Goal: Transaction & Acquisition: Subscribe to service/newsletter

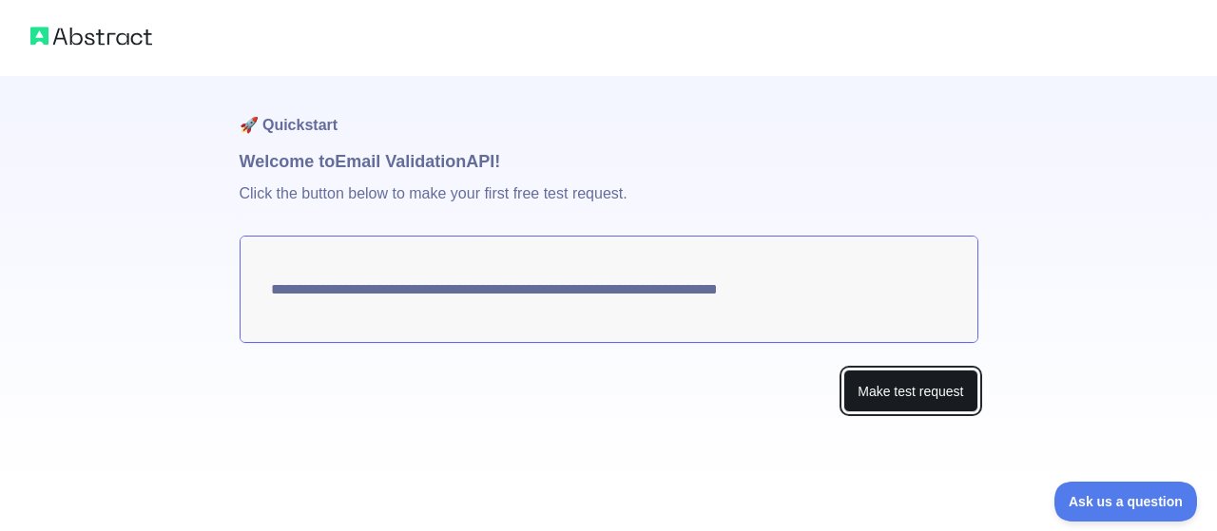
click at [914, 390] on button "Make test request" at bounding box center [910, 391] width 134 height 43
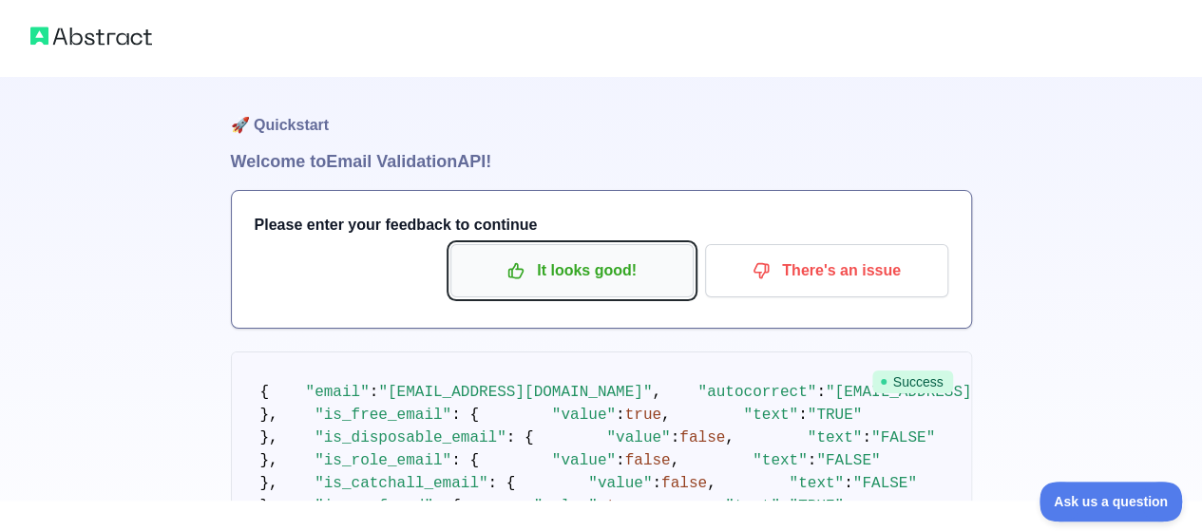
click at [598, 275] on p "It looks good!" at bounding box center [572, 271] width 215 height 32
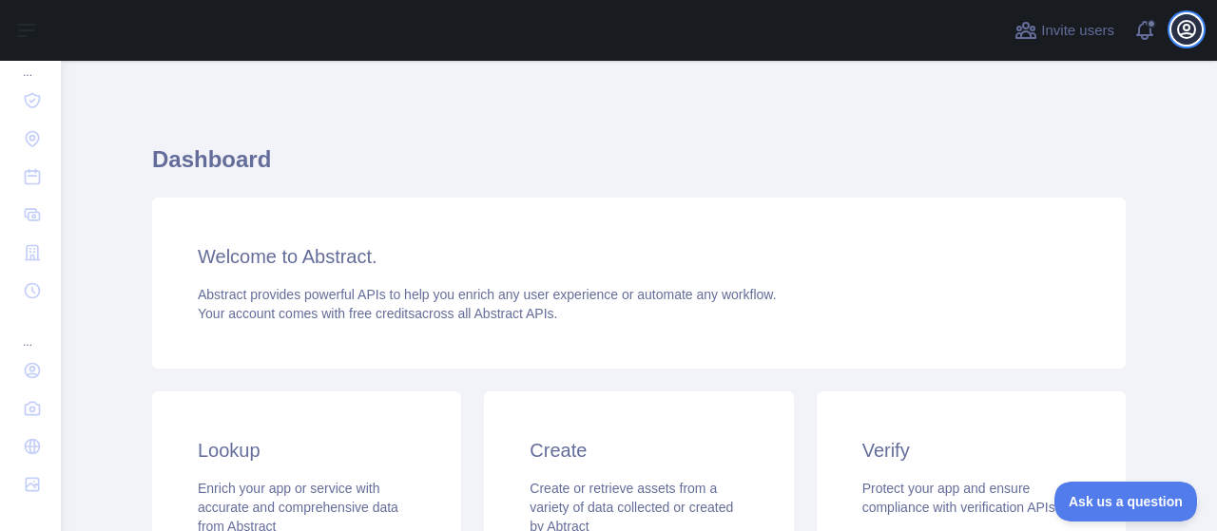
click at [1188, 29] on icon "button" at bounding box center [1186, 29] width 17 height 17
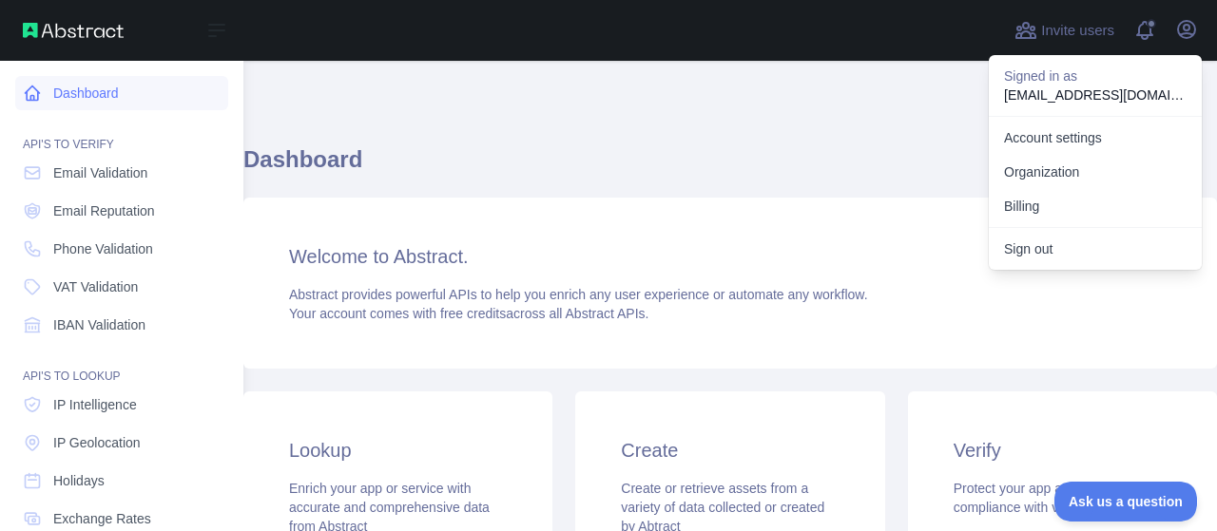
click at [91, 90] on link "Dashboard" at bounding box center [121, 93] width 213 height 34
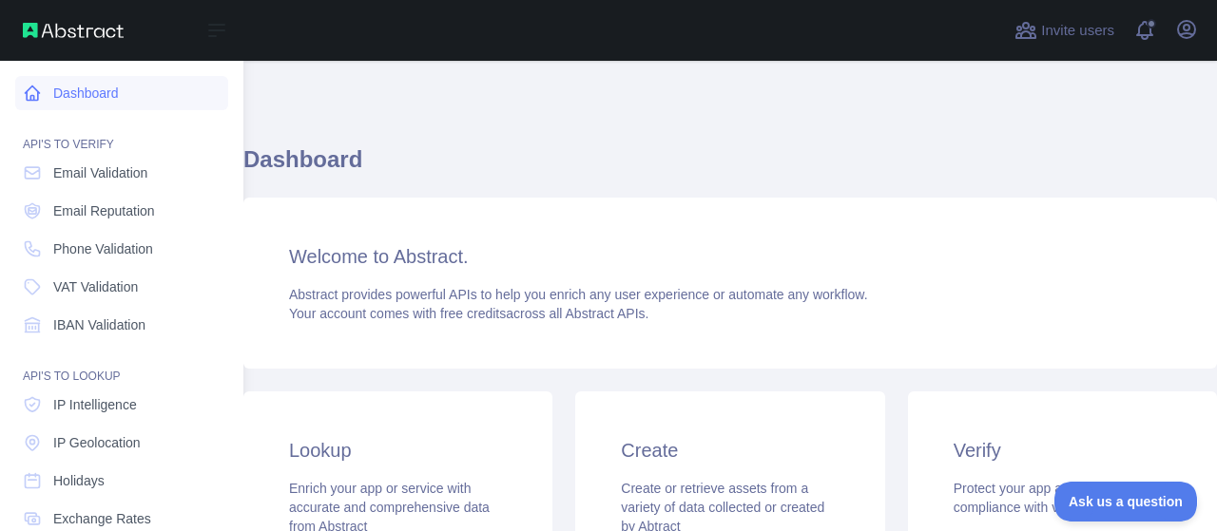
click at [91, 90] on link "Dashboard" at bounding box center [121, 93] width 213 height 34
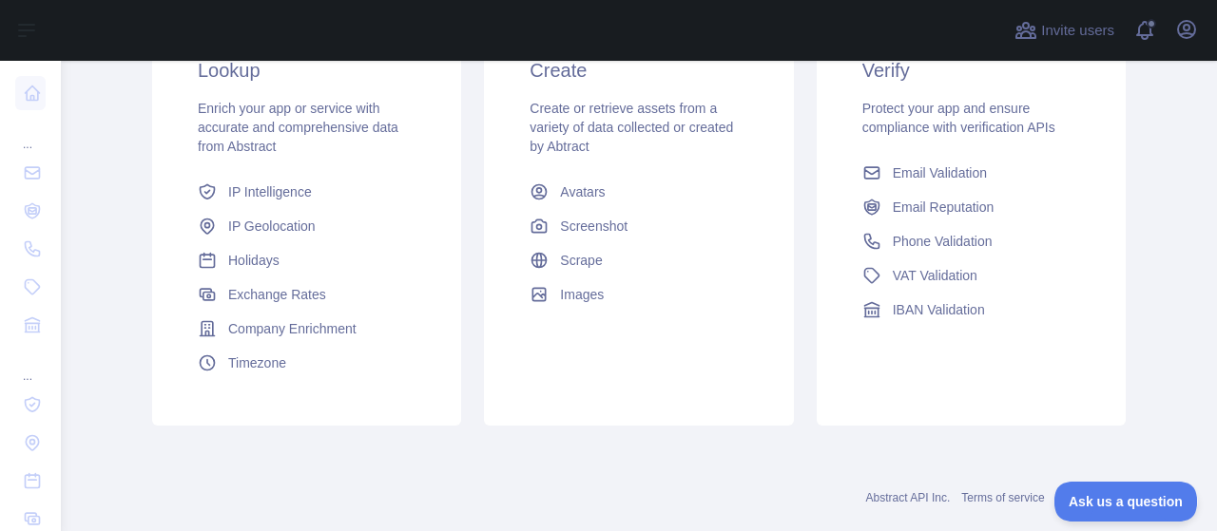
scroll to position [414, 0]
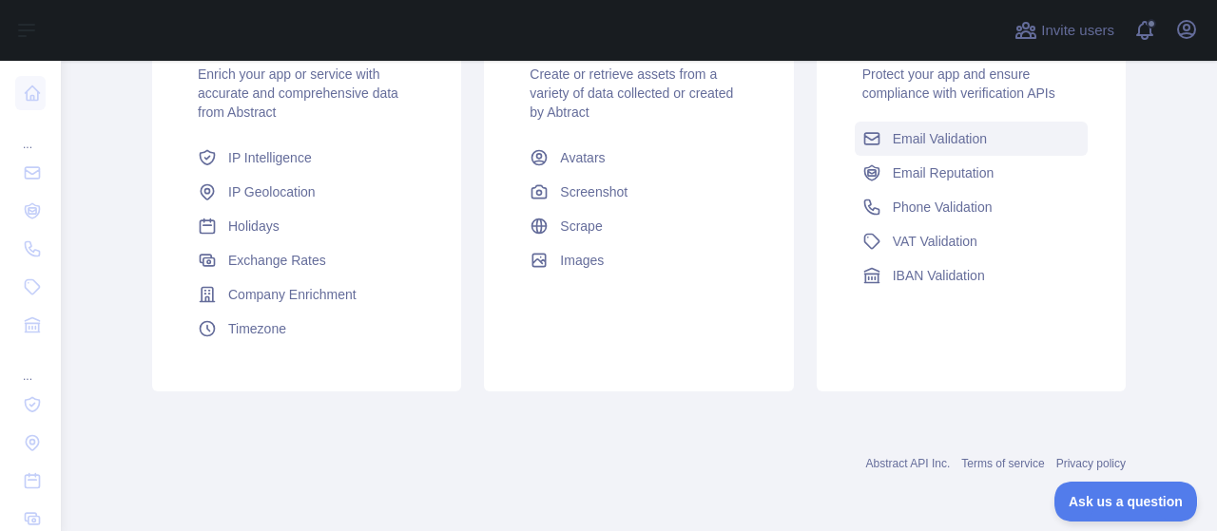
click at [953, 132] on span "Email Validation" at bounding box center [940, 138] width 94 height 19
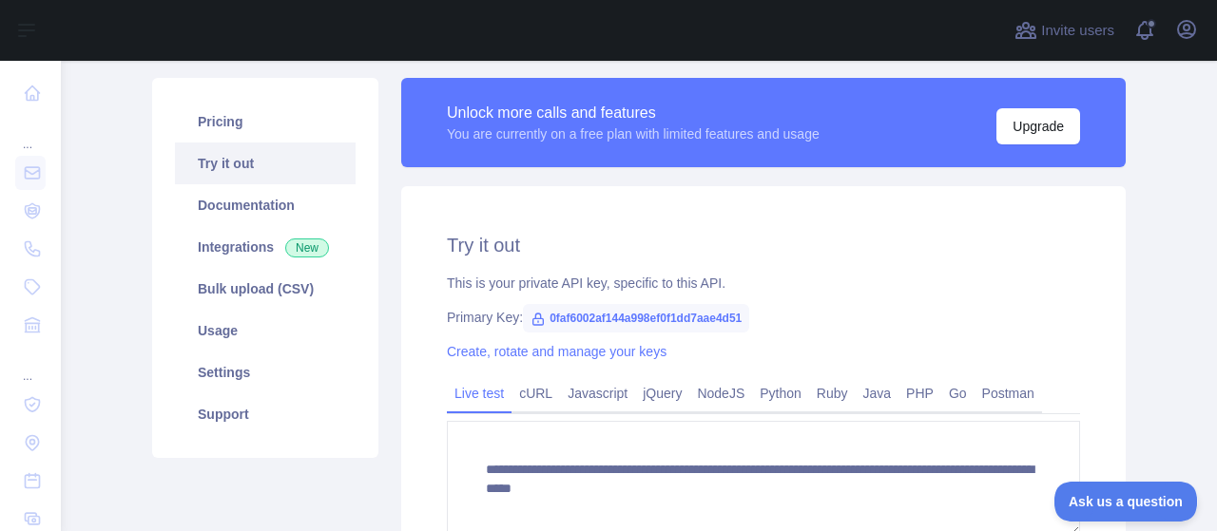
scroll to position [84, 0]
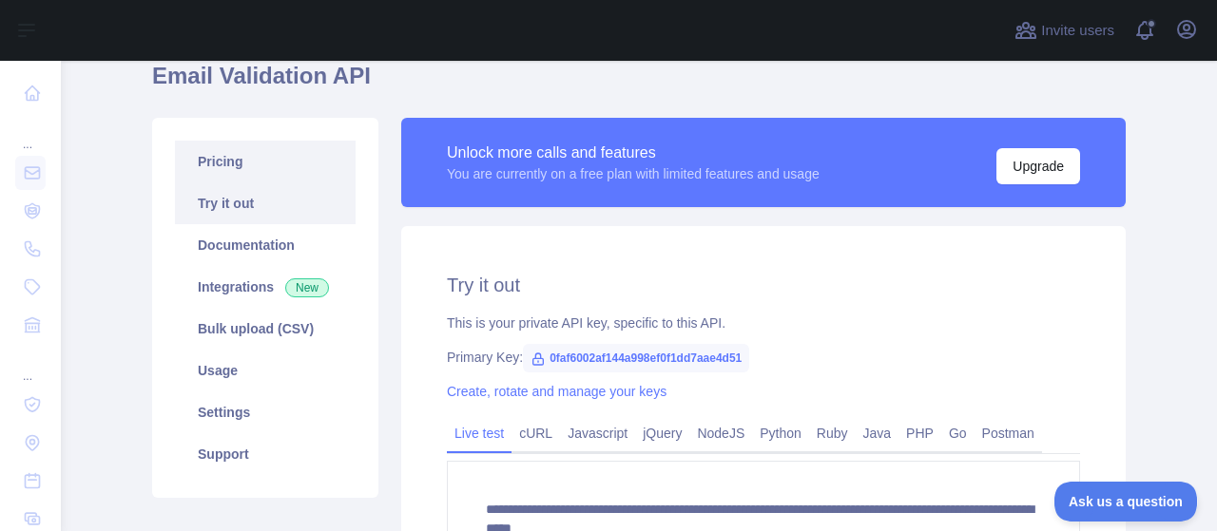
click at [239, 168] on link "Pricing" at bounding box center [265, 162] width 181 height 42
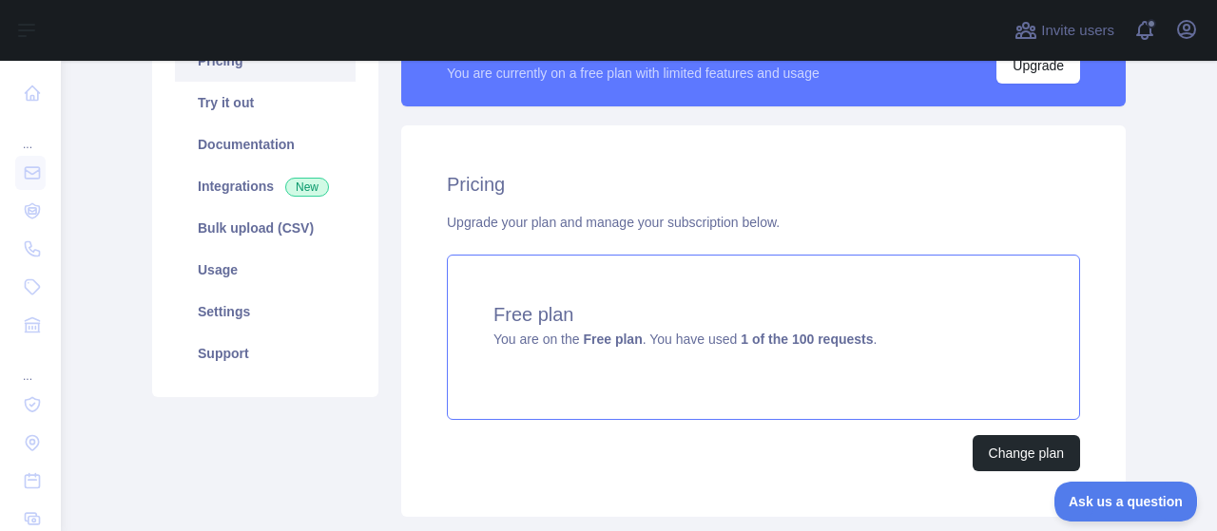
scroll to position [84, 0]
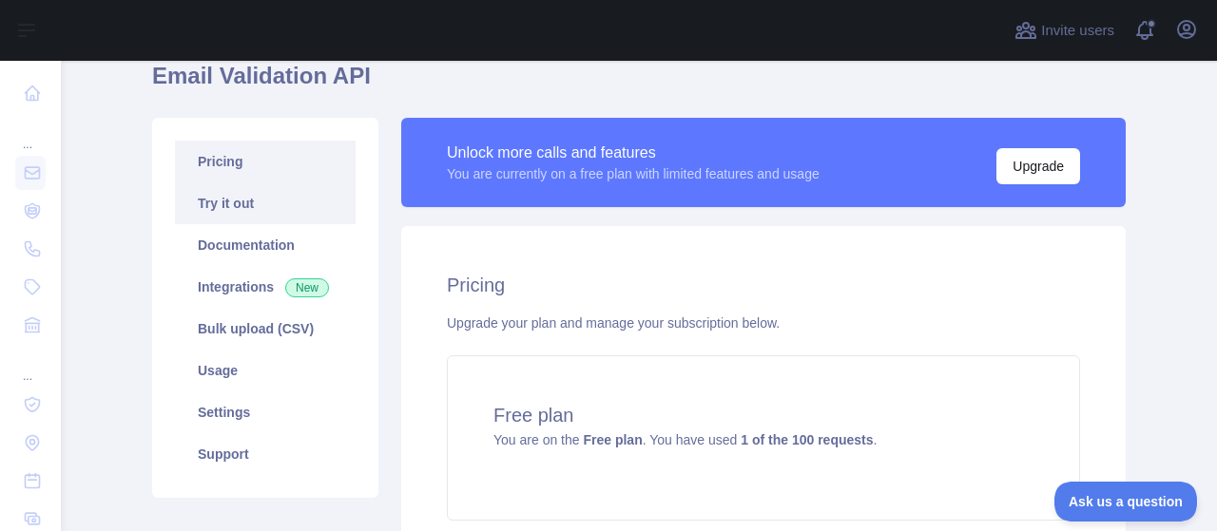
click at [278, 209] on link "Try it out" at bounding box center [265, 204] width 181 height 42
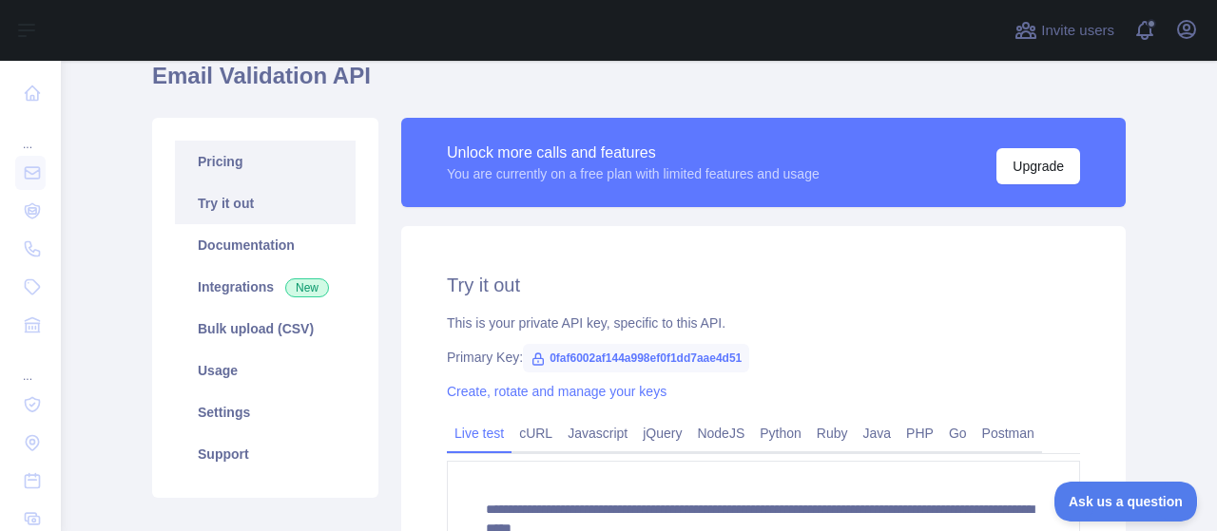
click at [276, 172] on link "Pricing" at bounding box center [265, 162] width 181 height 42
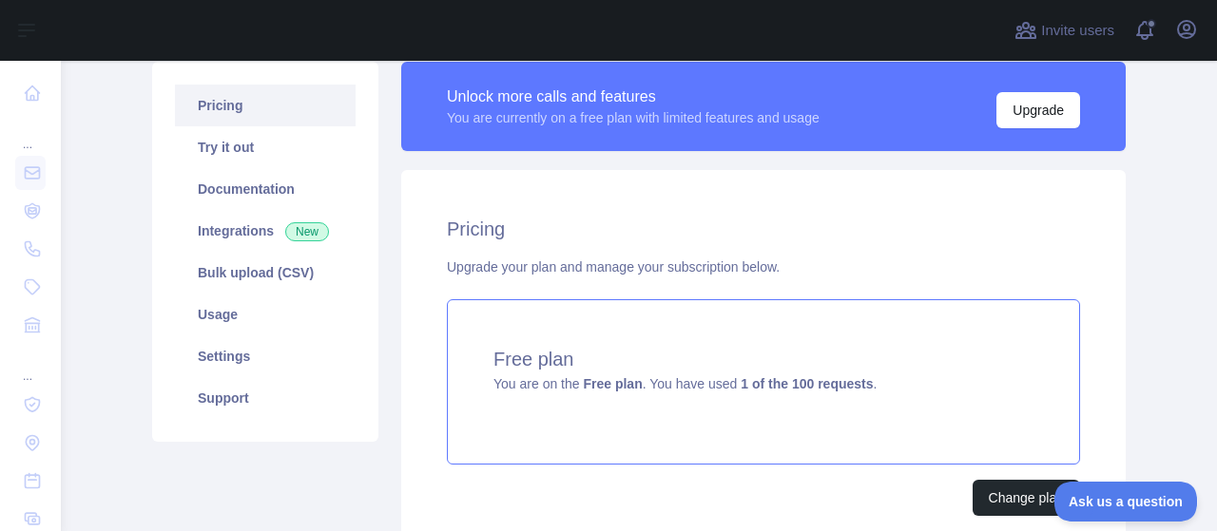
scroll to position [179, 0]
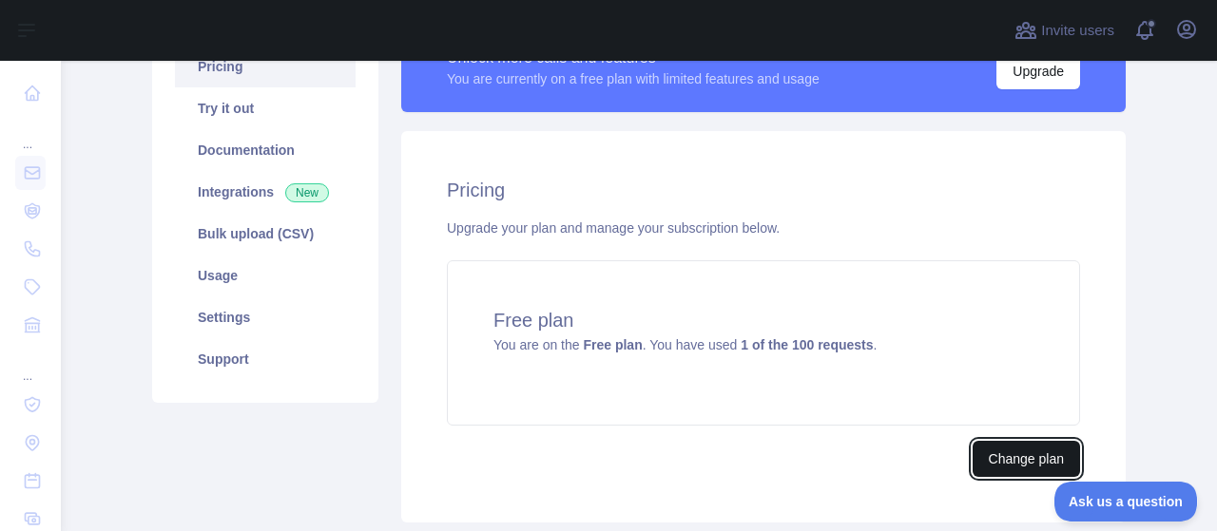
click at [1005, 461] on button "Change plan" at bounding box center [1025, 459] width 107 height 36
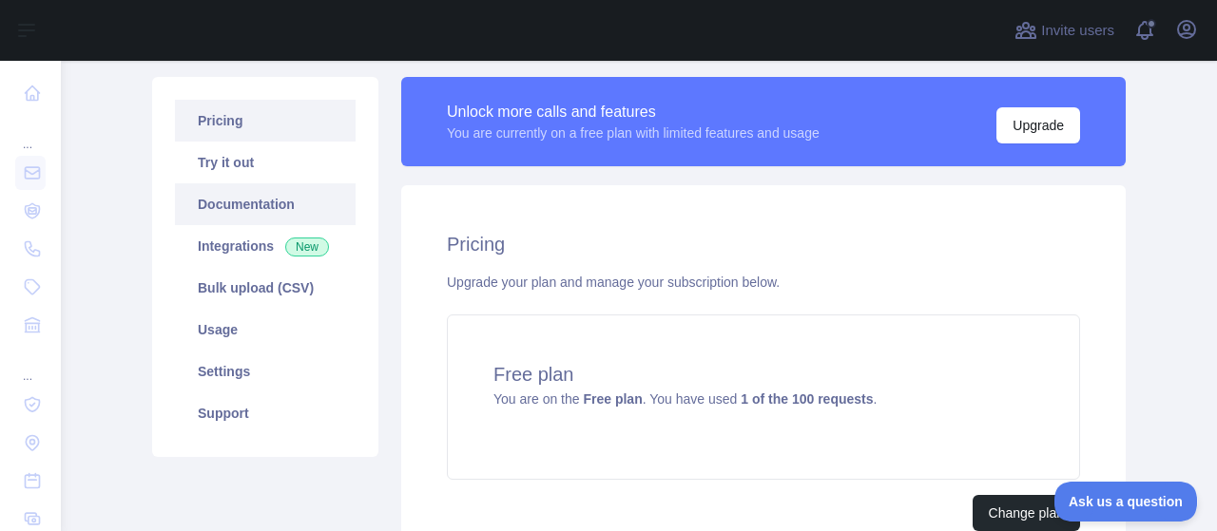
scroll to position [84, 0]
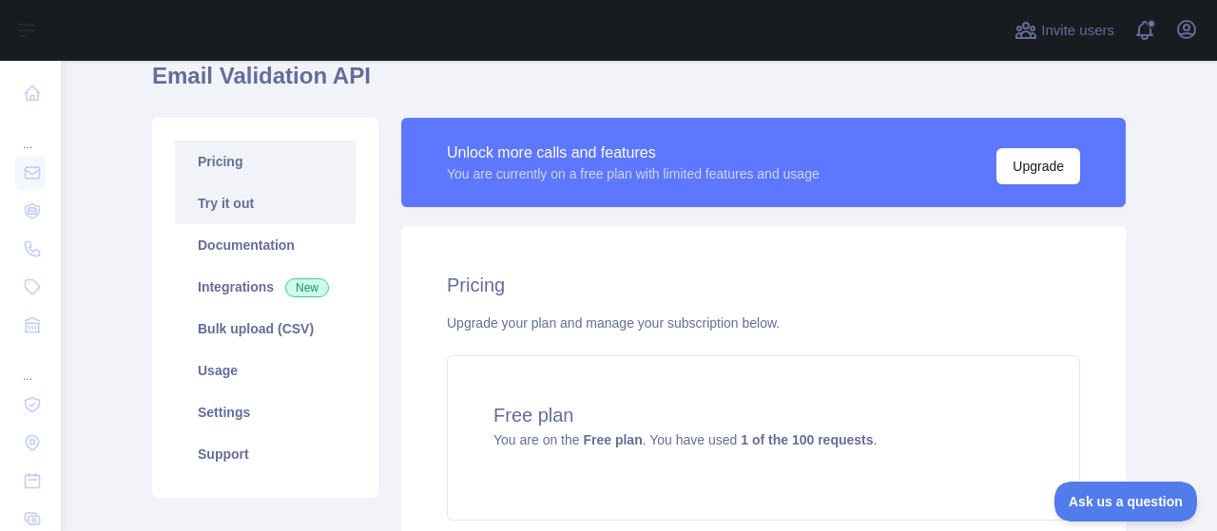
click at [254, 206] on link "Try it out" at bounding box center [265, 204] width 181 height 42
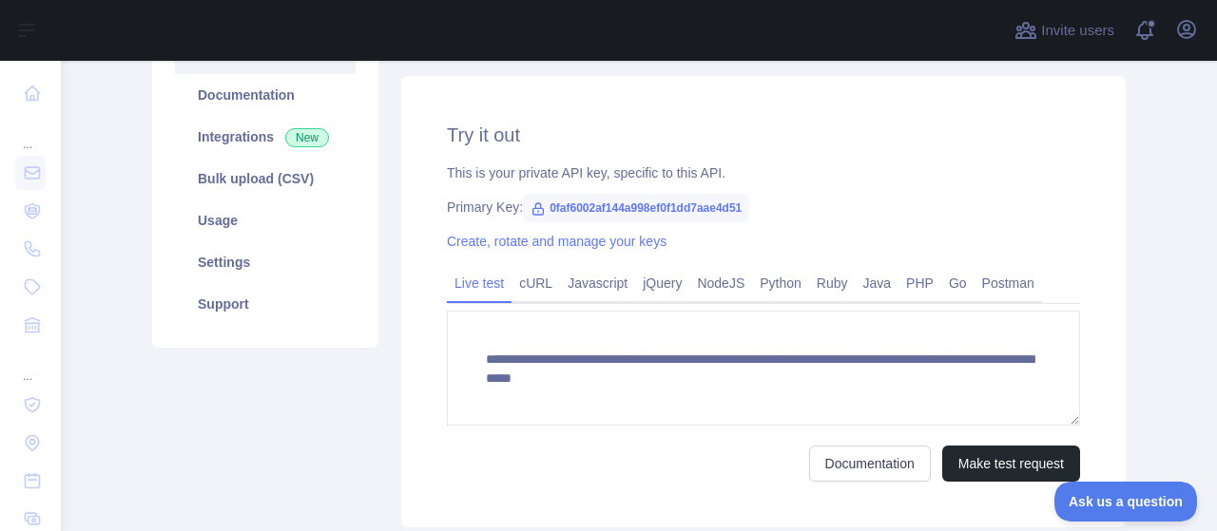
scroll to position [274, 0]
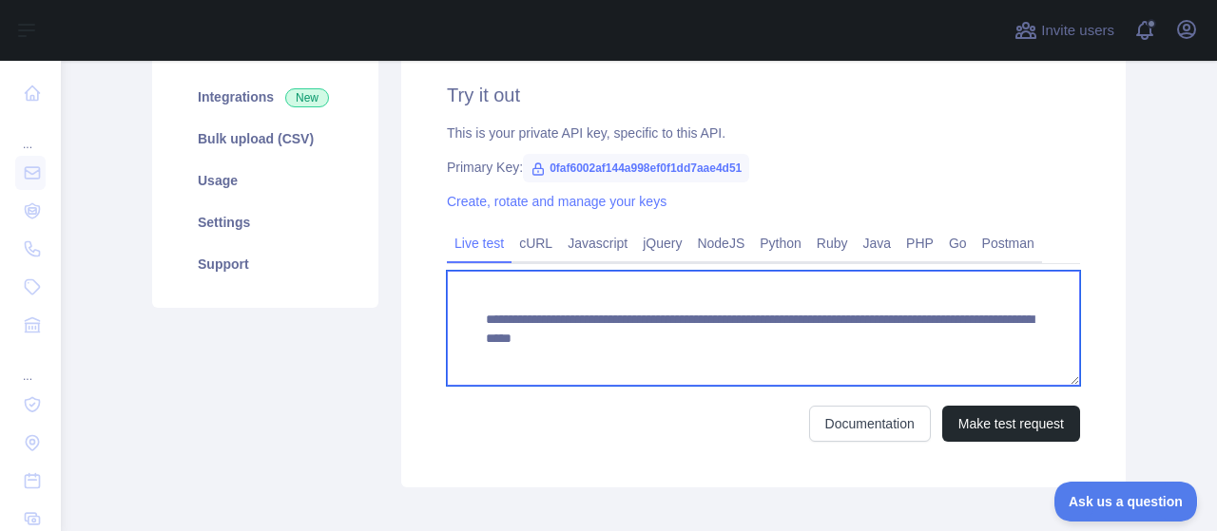
drag, startPoint x: 1025, startPoint y: 341, endPoint x: 449, endPoint y: 323, distance: 576.3
click at [449, 323] on textarea "**********" at bounding box center [763, 328] width 633 height 115
